Goal: Task Accomplishment & Management: Complete application form

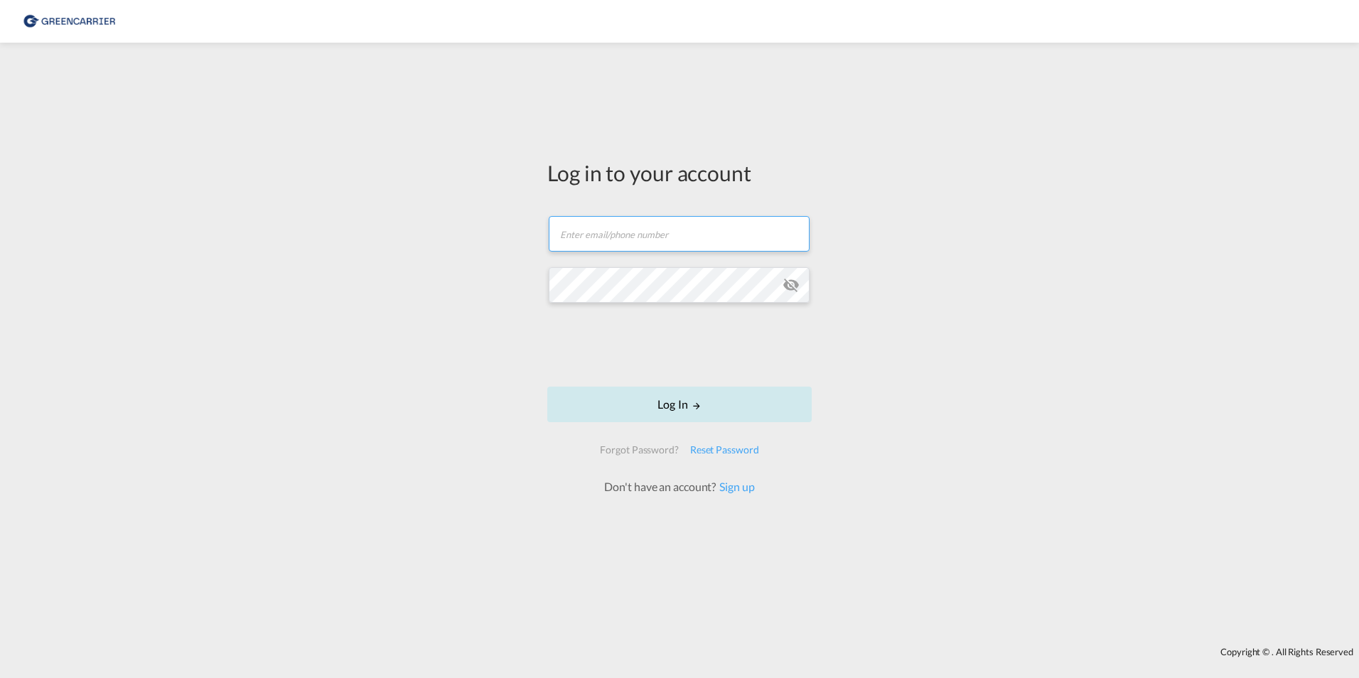
type input "[EMAIL_ADDRESS][DOMAIN_NAME]"
click at [628, 391] on button "Log In" at bounding box center [679, 405] width 264 height 36
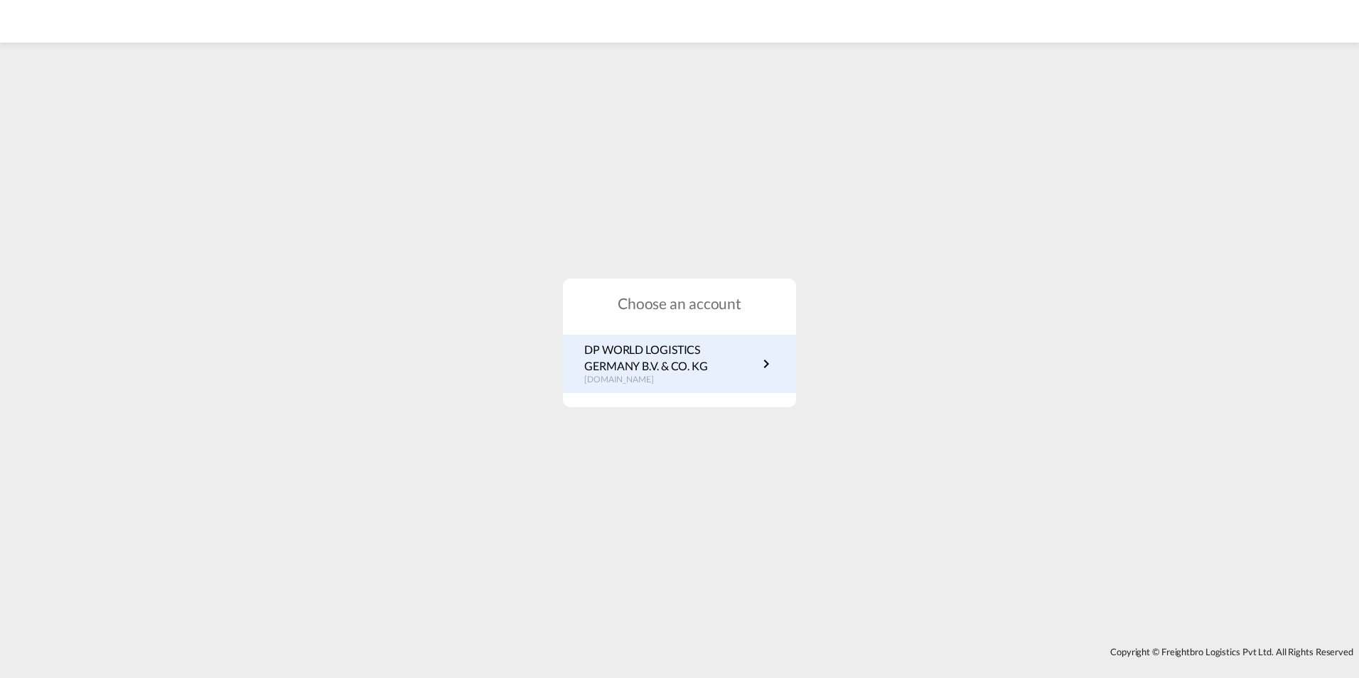
click at [724, 351] on p "DP WORLD LOGISTICS GERMANY B.V. & CO. KG" at bounding box center [670, 358] width 173 height 32
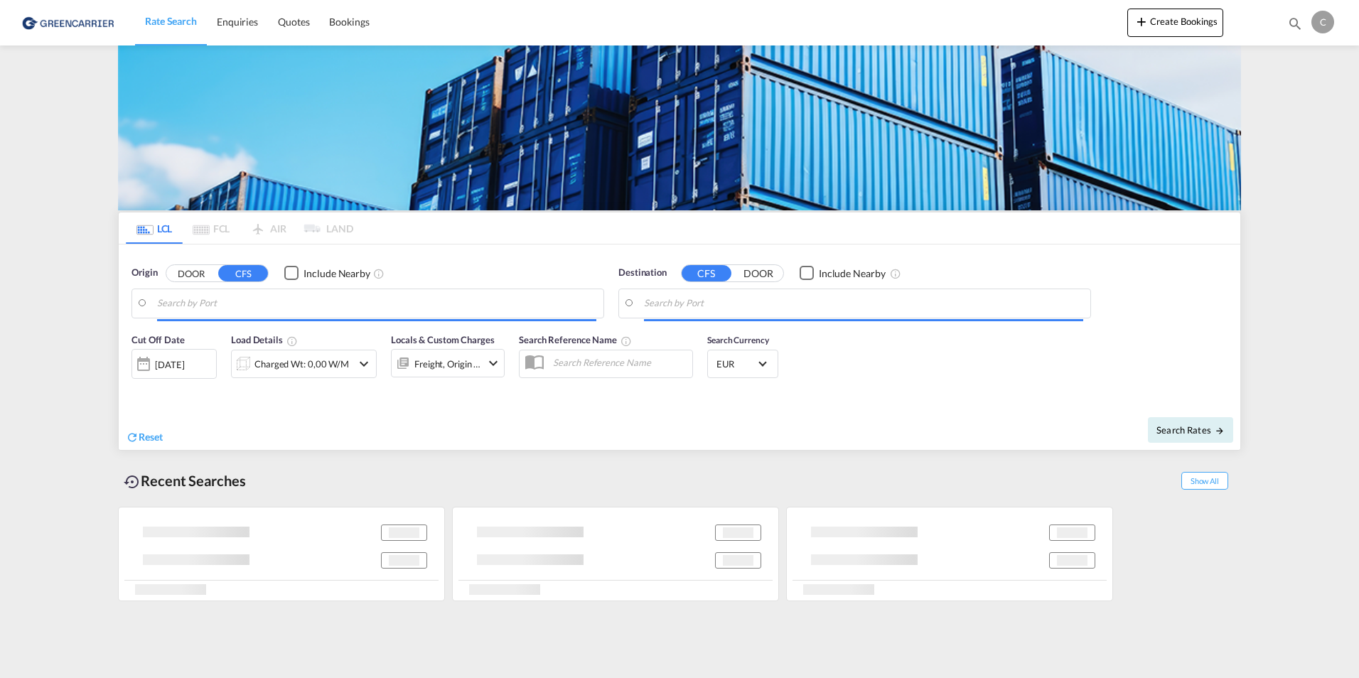
type input "[GEOGRAPHIC_DATA], [GEOGRAPHIC_DATA]"
type input "[GEOGRAPHIC_DATA], AUSYD"
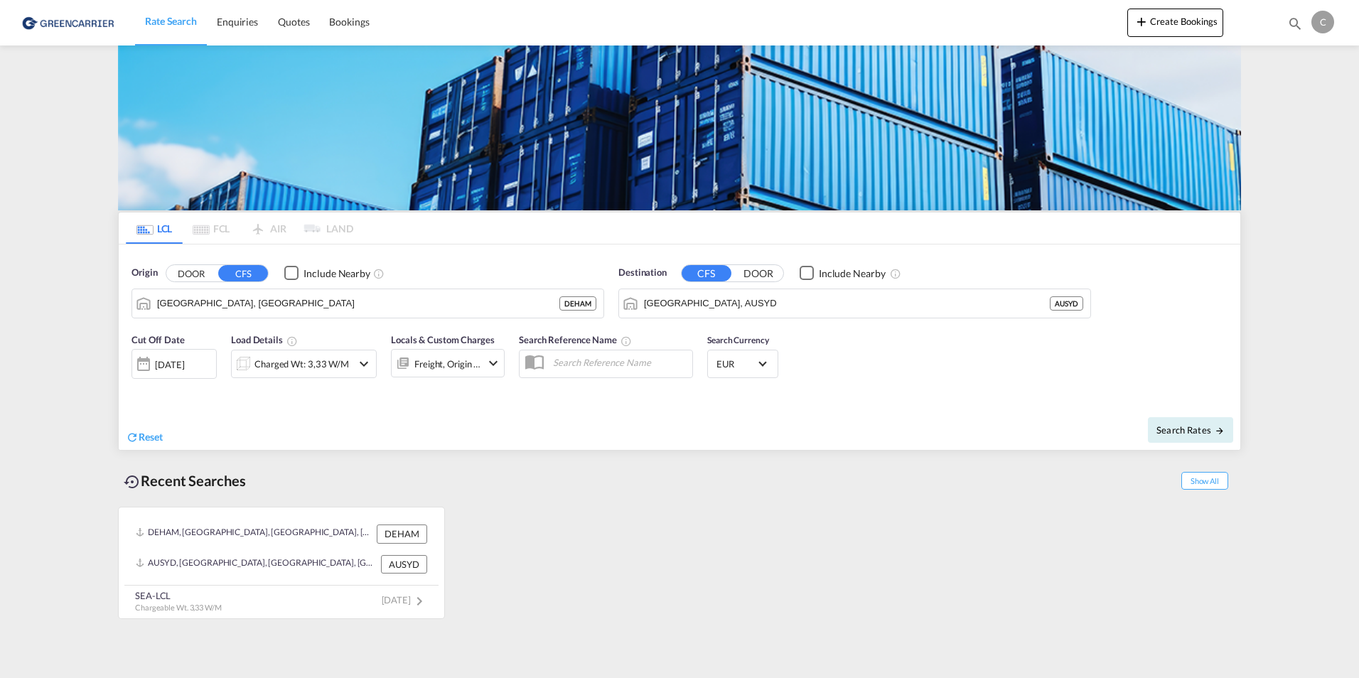
click at [195, 280] on button "DOOR" at bounding box center [191, 273] width 50 height 16
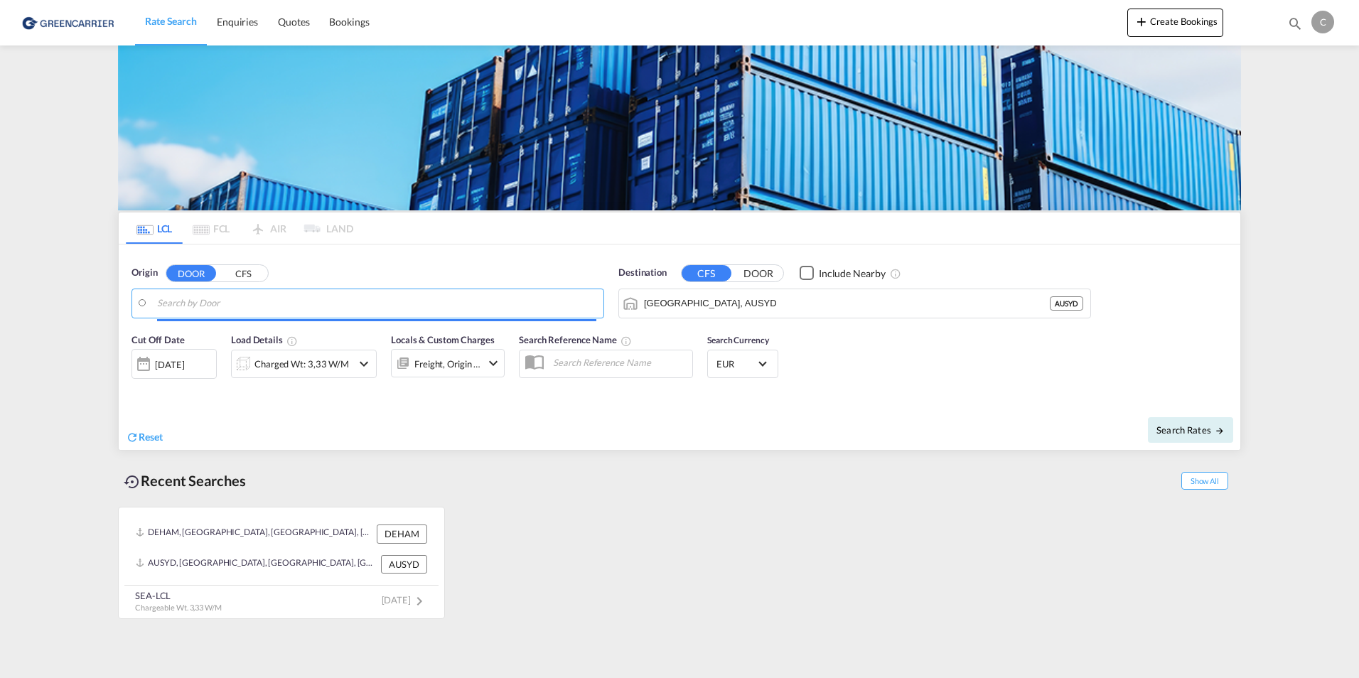
click at [242, 276] on button "CFS" at bounding box center [243, 273] width 50 height 16
click at [235, 303] on input "Search by Port" at bounding box center [376, 303] width 439 height 21
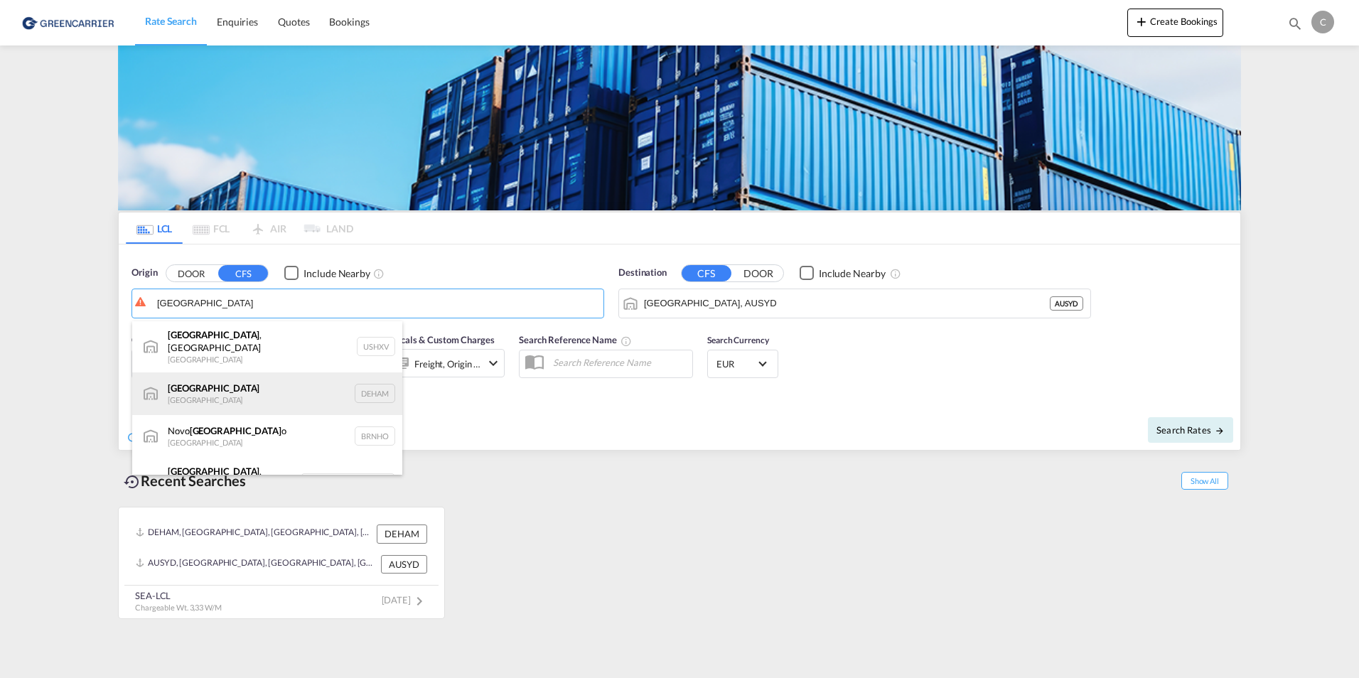
click at [226, 391] on div "[GEOGRAPHIC_DATA] [GEOGRAPHIC_DATA] DEHAM" at bounding box center [267, 394] width 270 height 43
type input "[GEOGRAPHIC_DATA], [GEOGRAPHIC_DATA]"
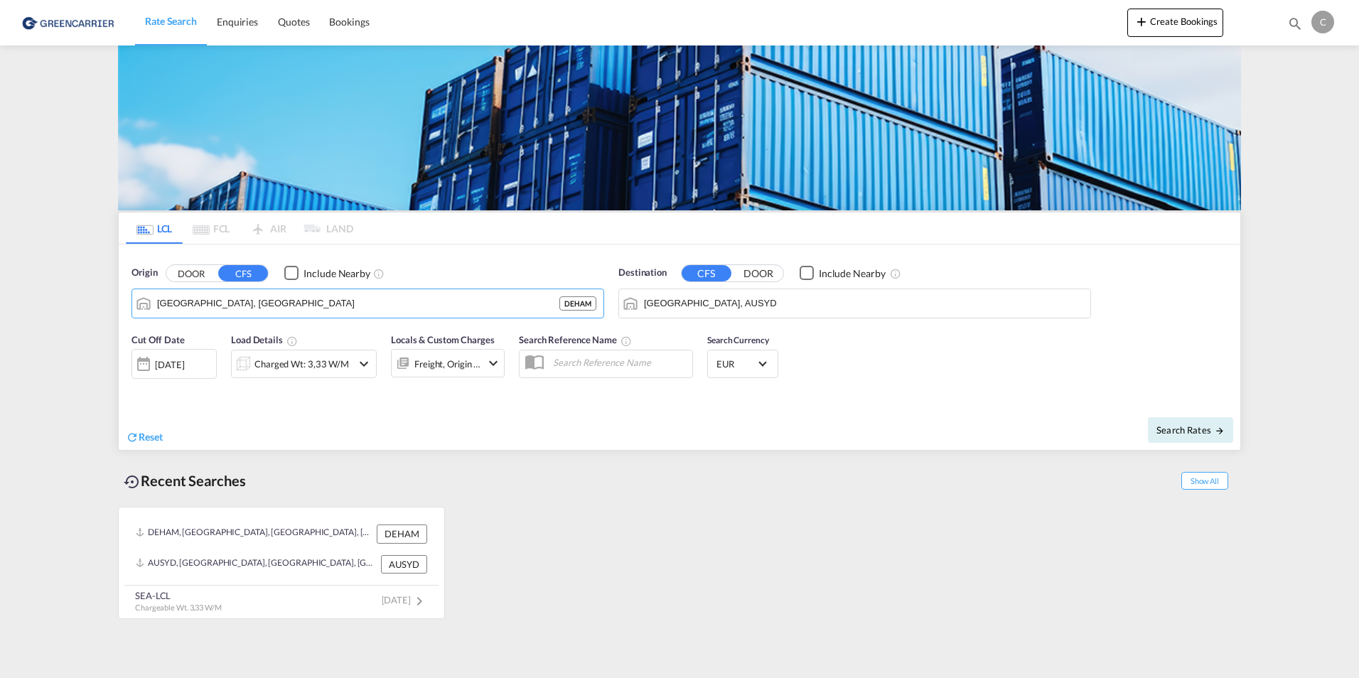
click at [709, 306] on input "[GEOGRAPHIC_DATA], AUSYD" at bounding box center [863, 303] width 439 height 21
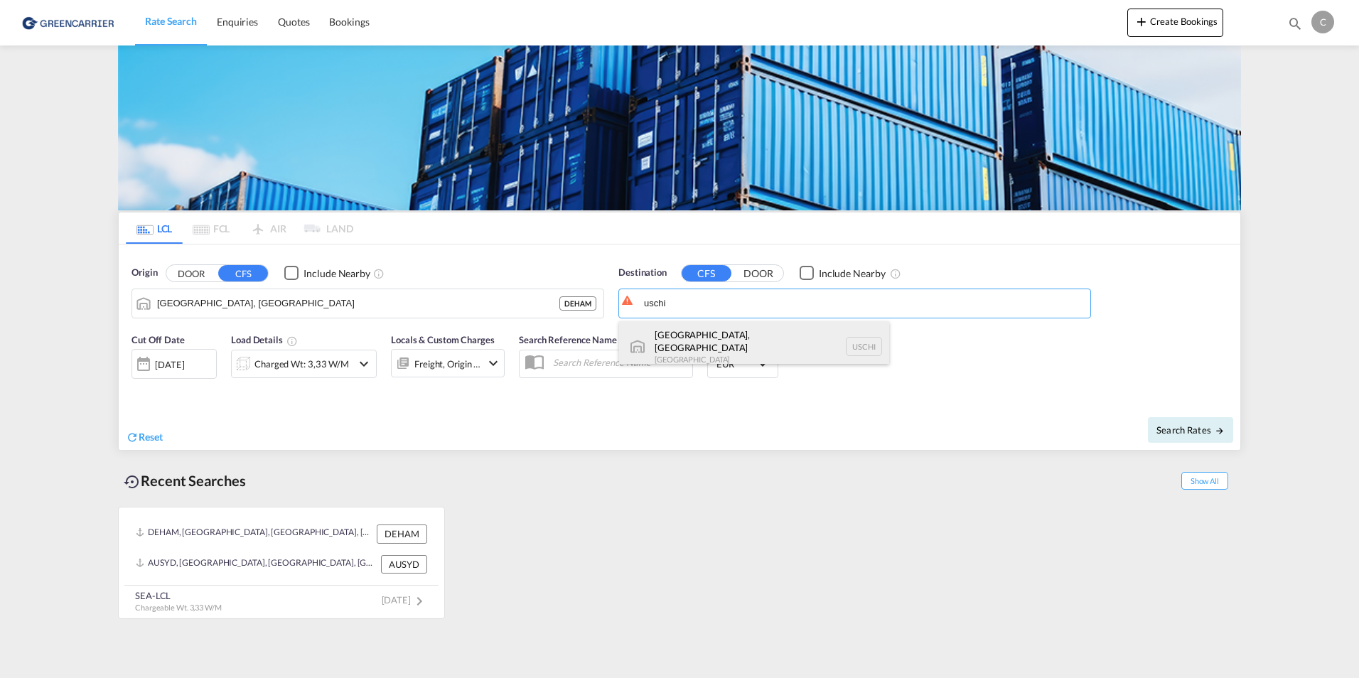
click at [751, 331] on div "[GEOGRAPHIC_DATA], [GEOGRAPHIC_DATA] [GEOGRAPHIC_DATA] [GEOGRAPHIC_DATA]" at bounding box center [754, 346] width 270 height 51
type input "[GEOGRAPHIC_DATA], [GEOGRAPHIC_DATA], USCHI"
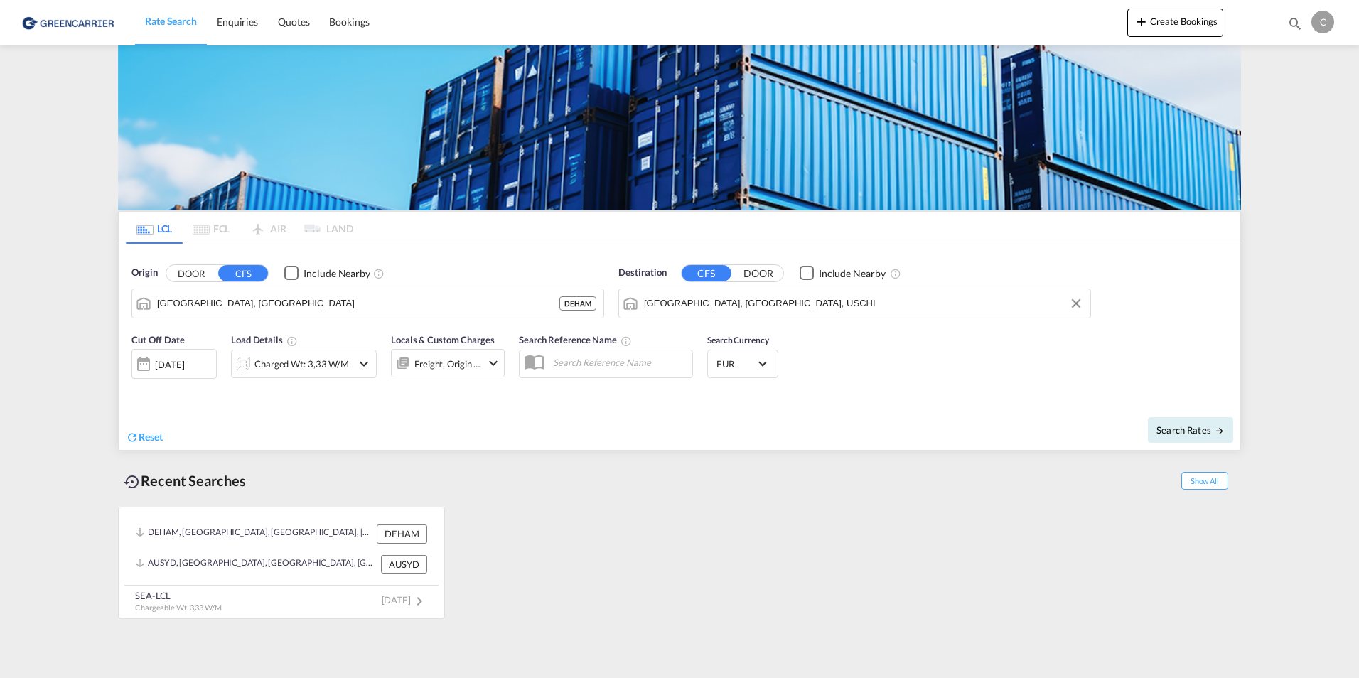
click at [184, 368] on div "[DATE]" at bounding box center [169, 364] width 29 height 13
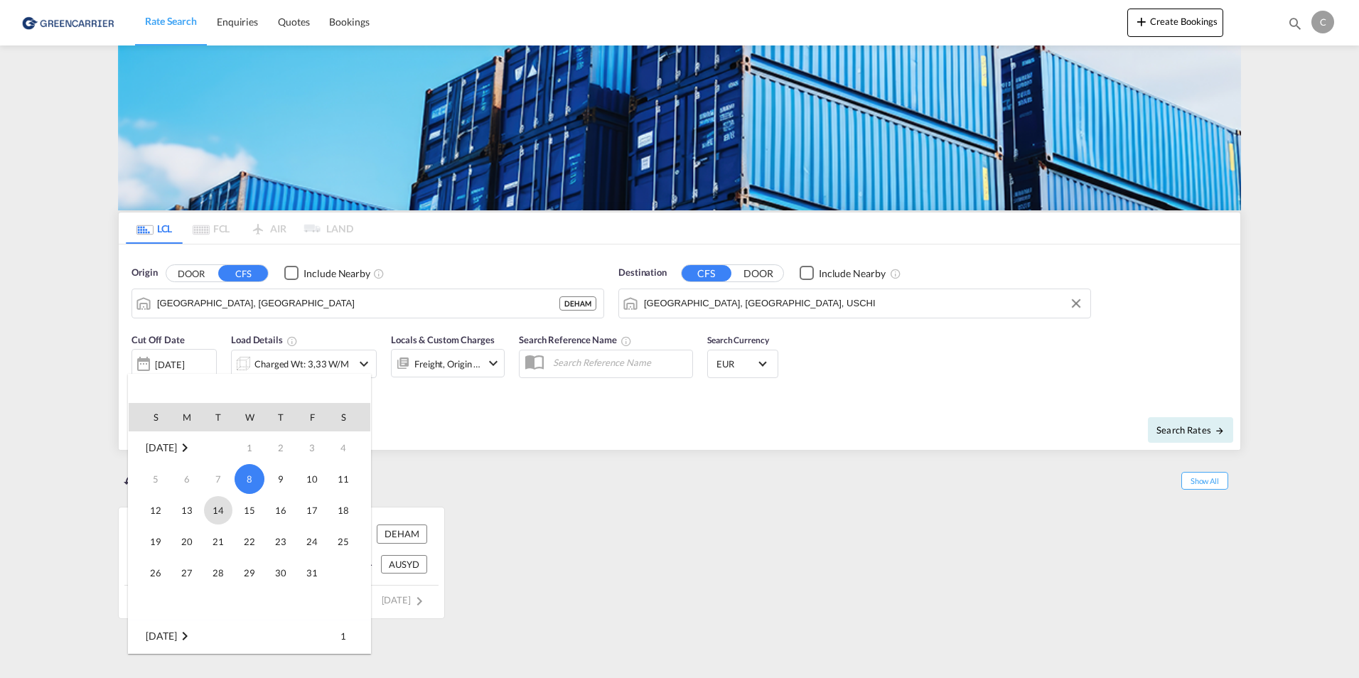
click at [218, 508] on span "14" at bounding box center [218, 510] width 28 height 28
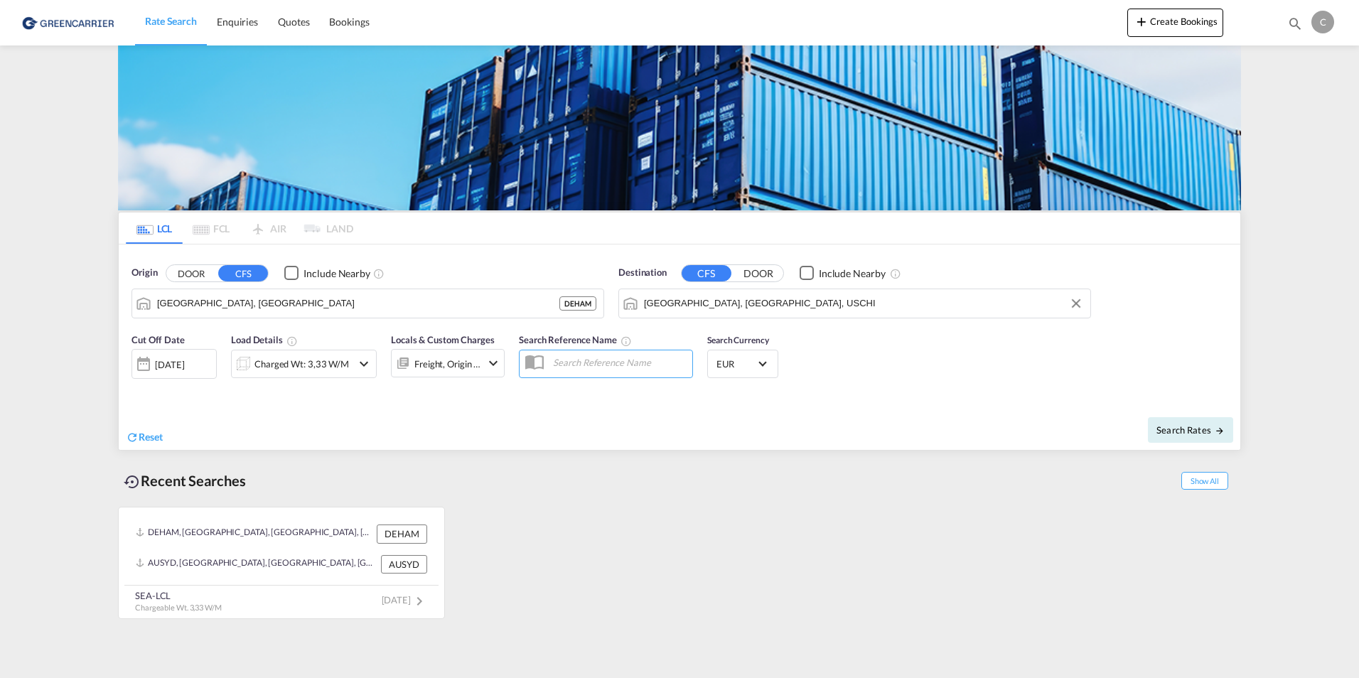
click at [373, 364] on div "Charged Wt: 3,33 W/M" at bounding box center [304, 364] width 146 height 28
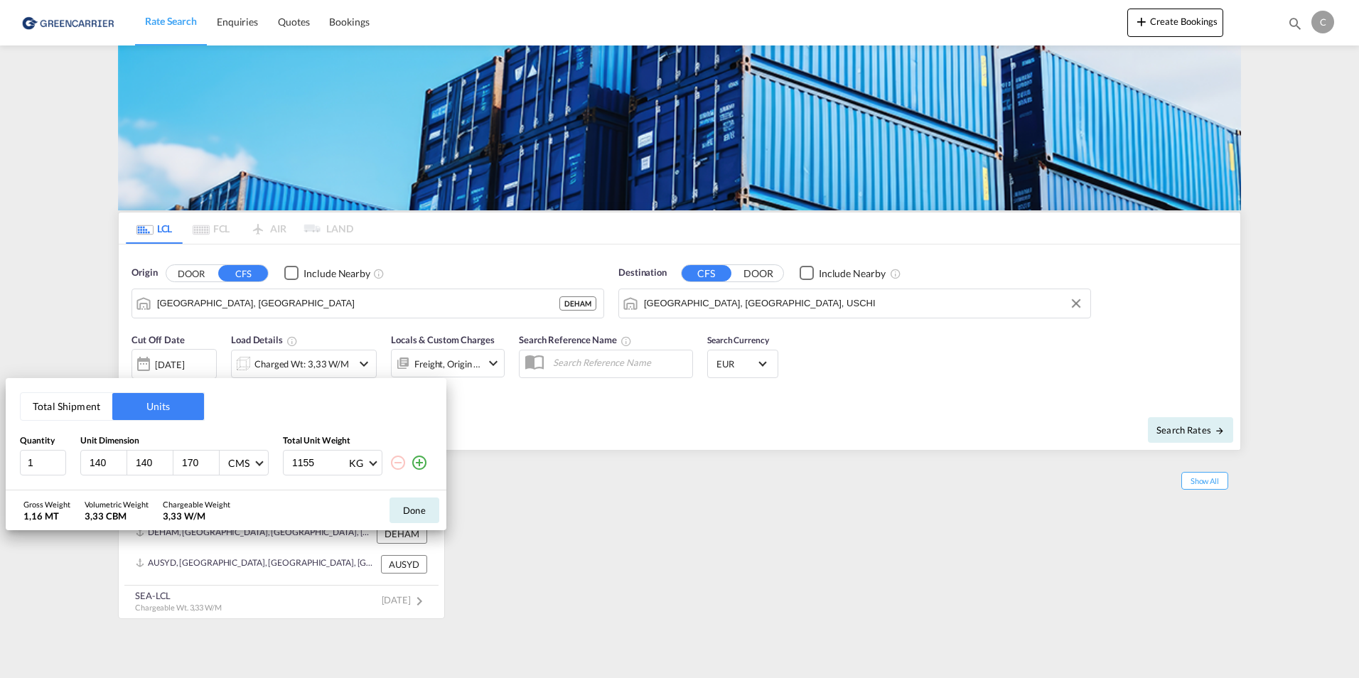
drag, startPoint x: 316, startPoint y: 464, endPoint x: 260, endPoint y: 468, distance: 55.6
click at [260, 468] on div "1 140 140 170 CMS CMS Inches 1155 KG KG LB" at bounding box center [226, 463] width 412 height 26
drag, startPoint x: 324, startPoint y: 466, endPoint x: 266, endPoint y: 466, distance: 58.3
click at [266, 466] on div "1 140 140 170 CMS CMS Inches 5040 KG KG LB" at bounding box center [226, 463] width 412 height 26
type input "4365"
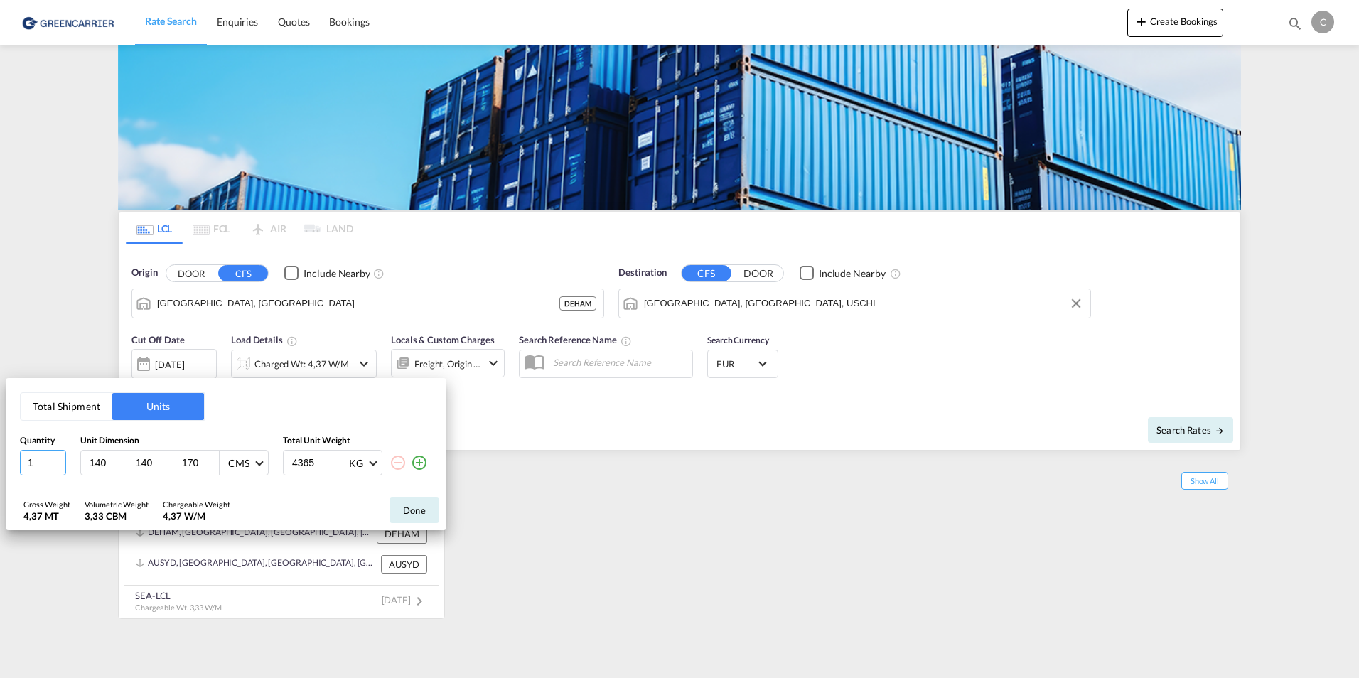
drag, startPoint x: 35, startPoint y: 461, endPoint x: 24, endPoint y: 465, distance: 11.2
click at [24, 465] on input "1" at bounding box center [43, 463] width 46 height 26
type input "5"
type input "105"
type input "120"
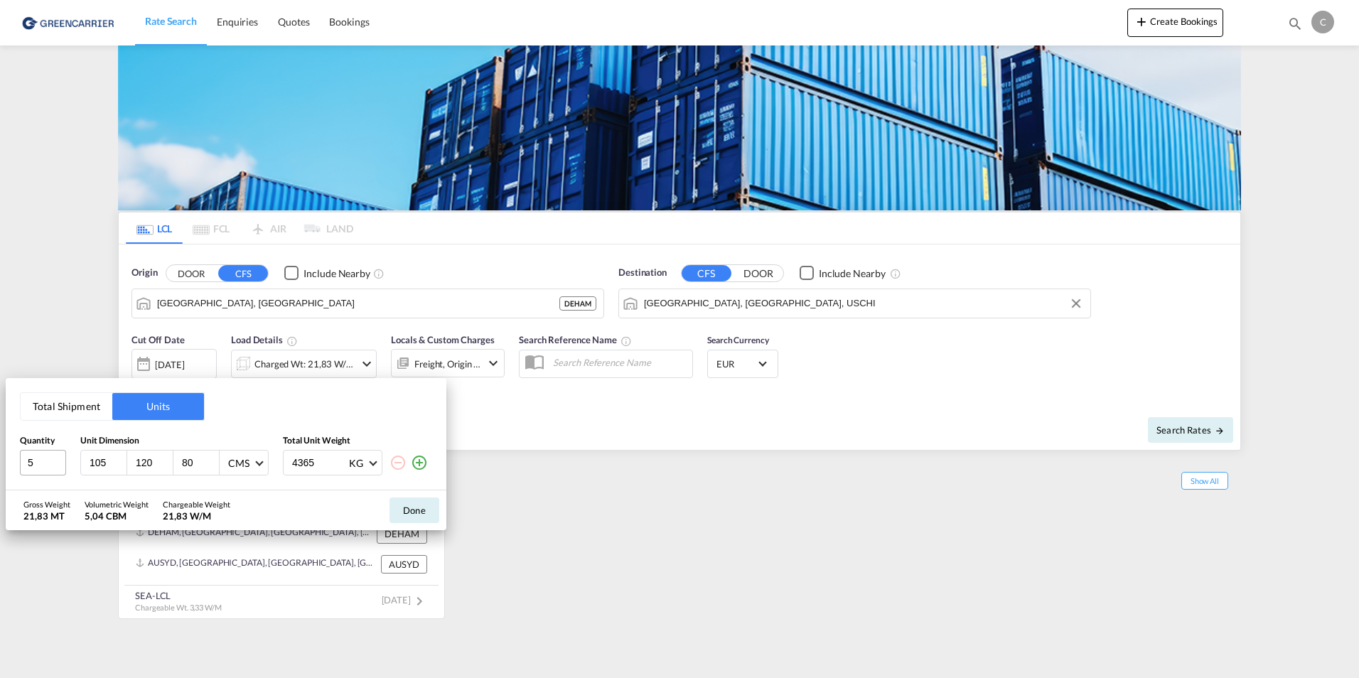
type input "80"
click at [426, 513] on button "Done" at bounding box center [415, 511] width 50 height 26
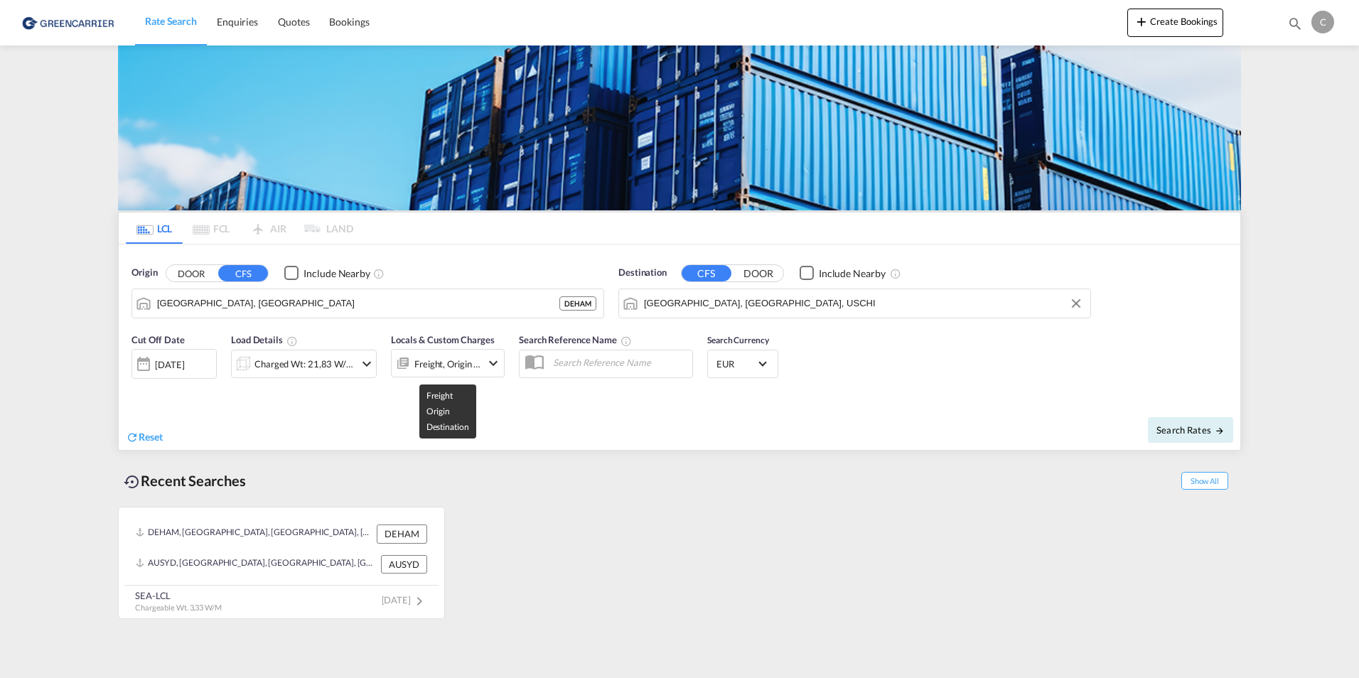
click at [470, 358] on div "Freight, Origin +1" at bounding box center [447, 364] width 67 height 20
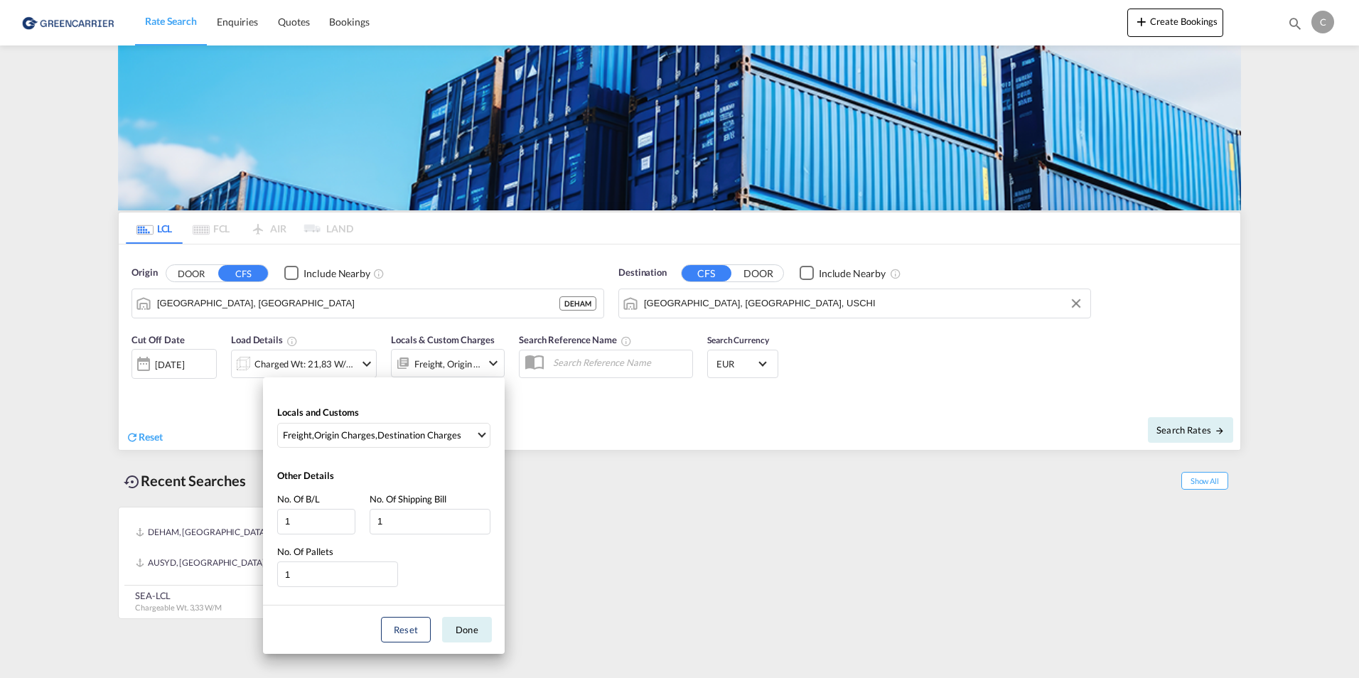
click at [562, 445] on div "Locals and Customs Freight , Origin Charges , Destination Charges Clear All Sel…" at bounding box center [679, 339] width 1359 height 678
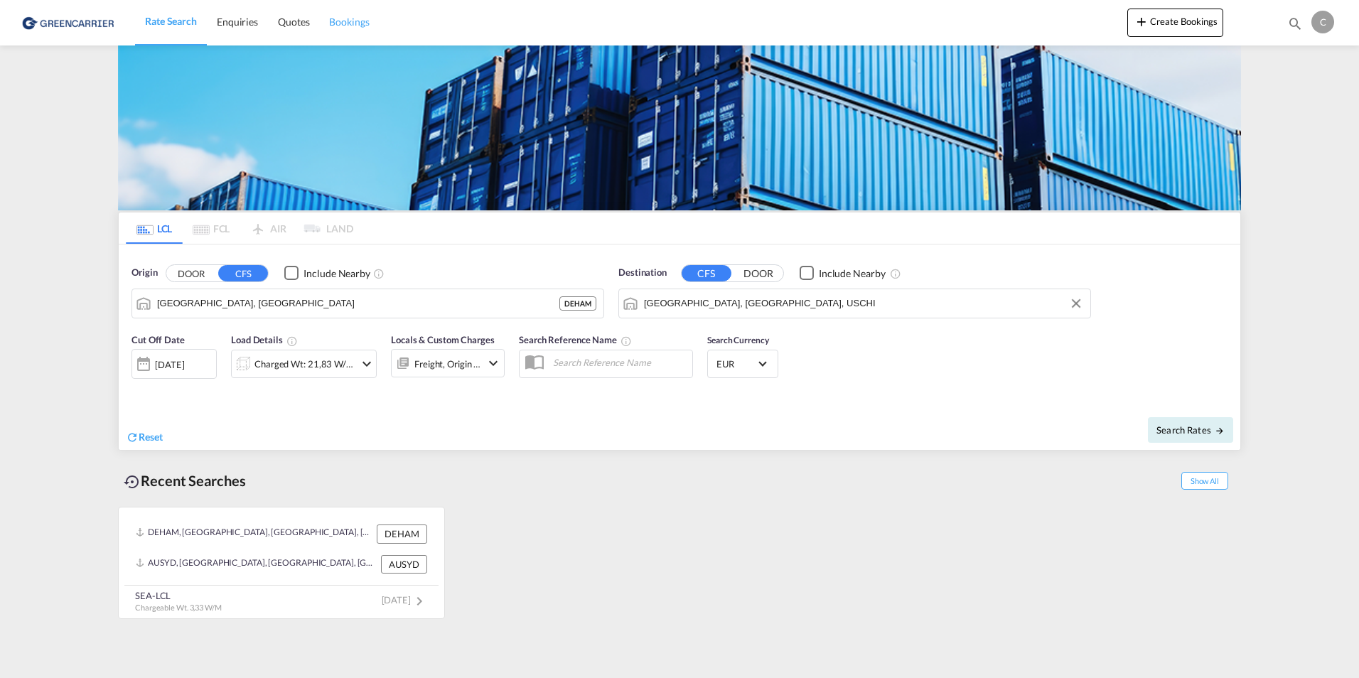
click at [341, 22] on span "Bookings" at bounding box center [349, 22] width 40 height 12
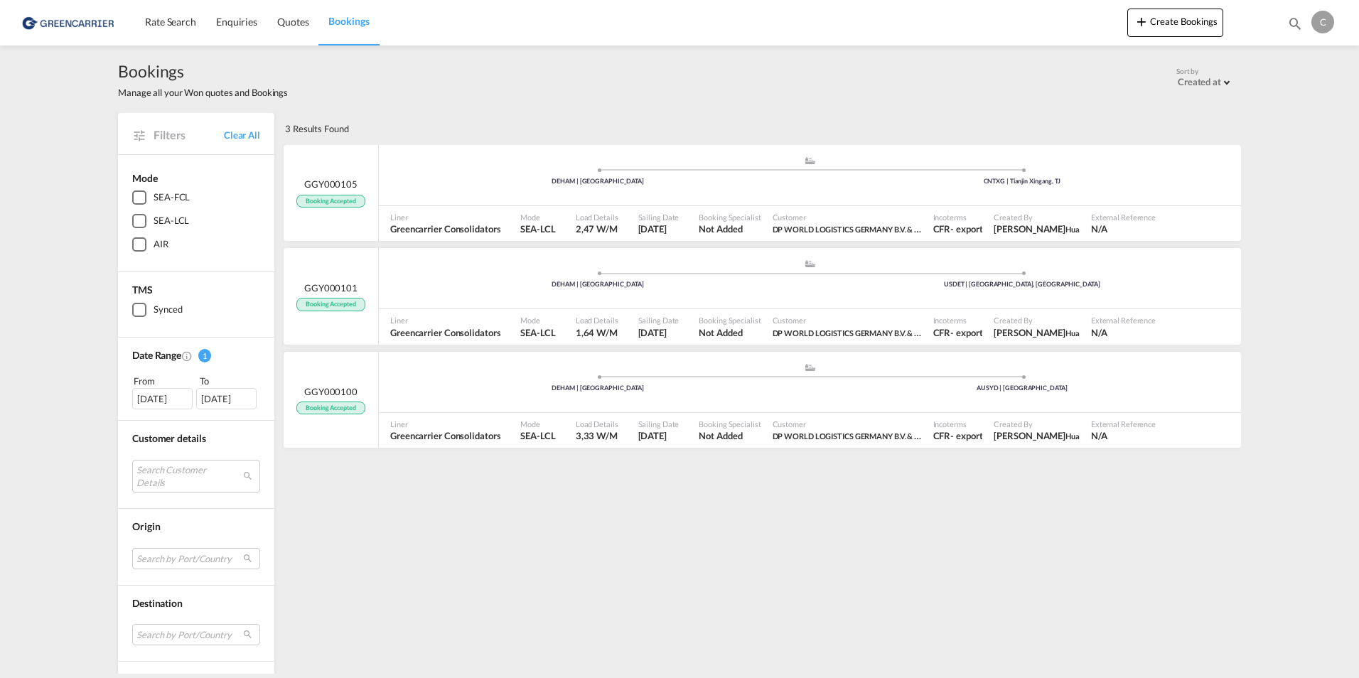
click at [154, 220] on div "SEA-LCL" at bounding box center [172, 221] width 36 height 14
click at [1145, 16] on md-icon "icon-plus 400-fg" at bounding box center [1141, 21] width 17 height 17
